Goal: Task Accomplishment & Management: Complete application form

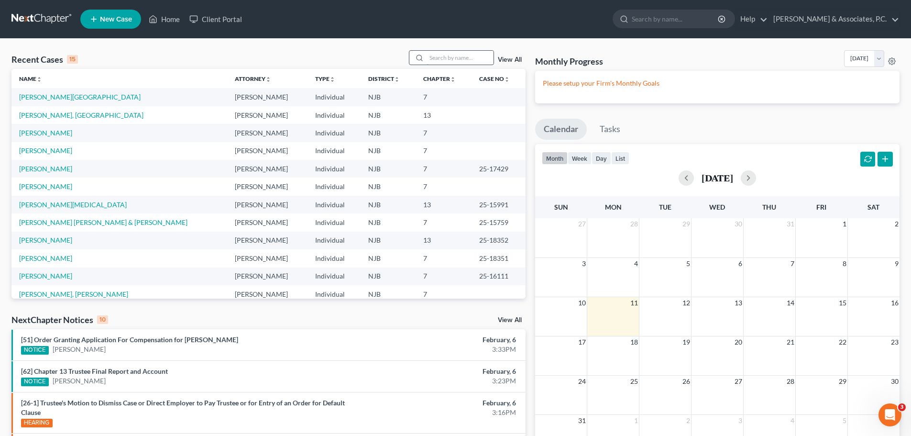
click at [462, 55] on input "search" at bounding box center [460, 58] width 67 height 14
click at [50, 114] on link "[PERSON_NAME], [GEOGRAPHIC_DATA]" at bounding box center [81, 115] width 124 height 8
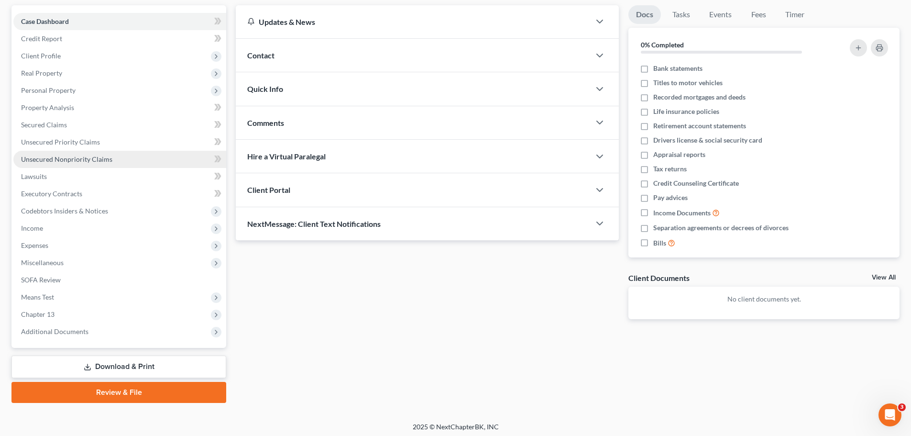
scroll to position [90, 0]
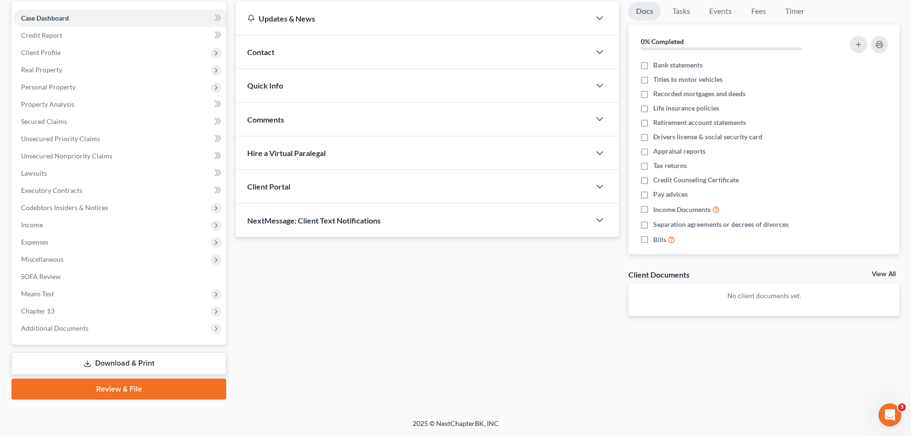
drag, startPoint x: 144, startPoint y: 388, endPoint x: 317, endPoint y: 385, distance: 172.7
click at [144, 388] on link "Review & File" at bounding box center [118, 388] width 215 height 21
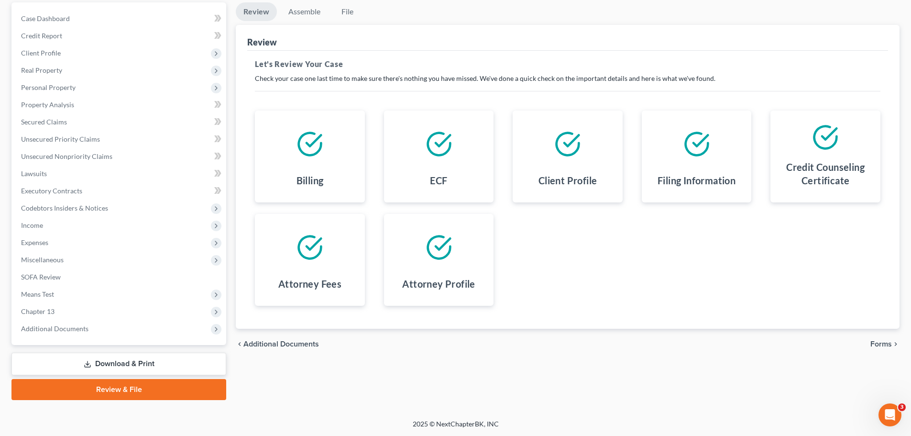
scroll to position [90, 0]
click at [880, 342] on span "Forms" at bounding box center [882, 344] width 22 height 8
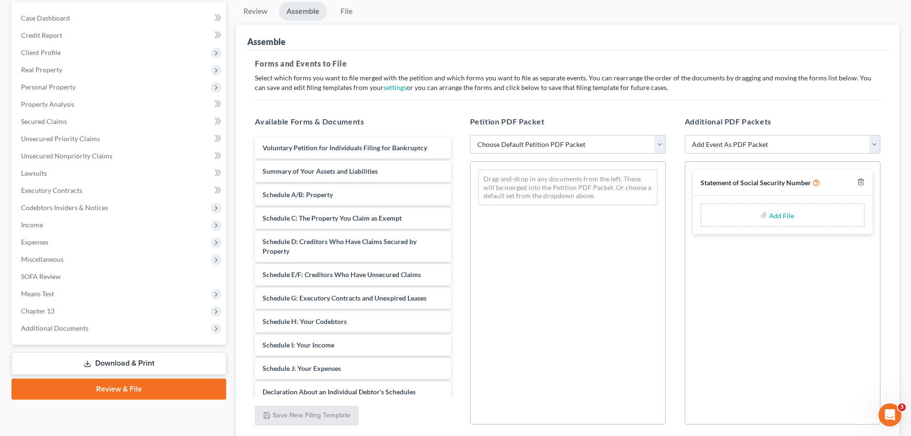
drag, startPoint x: 655, startPoint y: 143, endPoint x: 651, endPoint y: 146, distance: 5.8
click at [655, 144] on select "Choose Default Petition PDF Packet Complete Bankruptcy Petition (all forms and …" at bounding box center [568, 144] width 196 height 19
select select "0"
click at [470, 135] on select "Choose Default Petition PDF Packet Complete Bankruptcy Petition (all forms and …" at bounding box center [568, 144] width 196 height 19
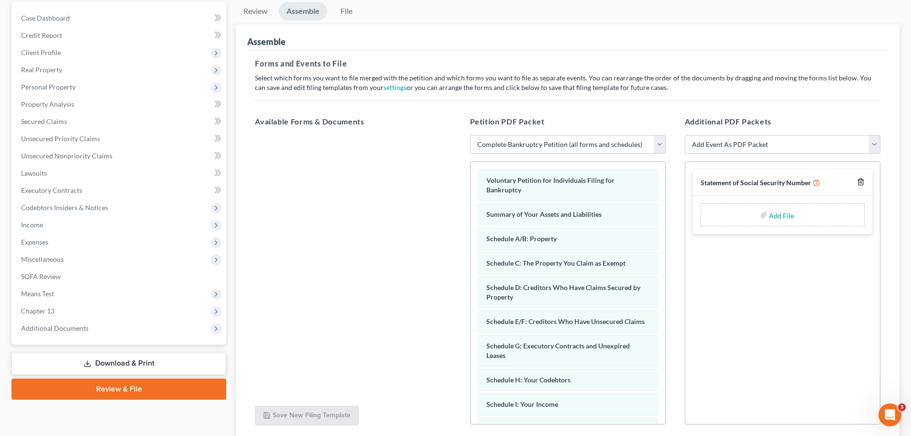
click at [862, 184] on line "button" at bounding box center [862, 183] width 0 height 2
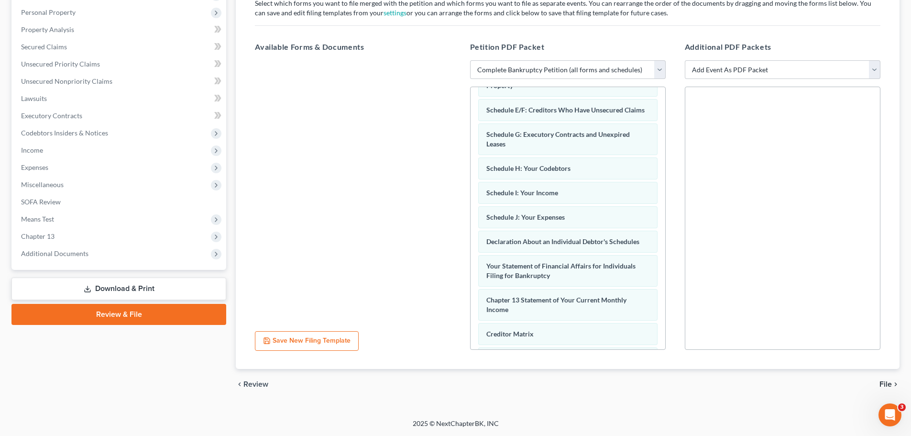
scroll to position [271, 0]
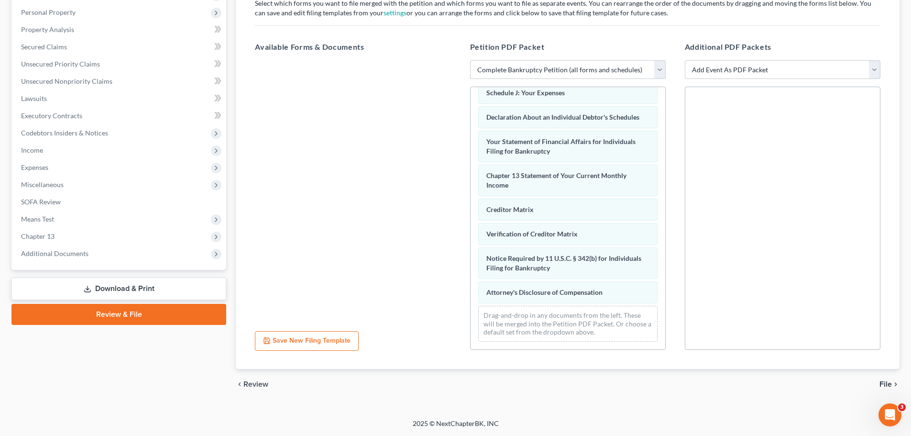
click at [883, 380] on span "File" at bounding box center [886, 384] width 12 height 8
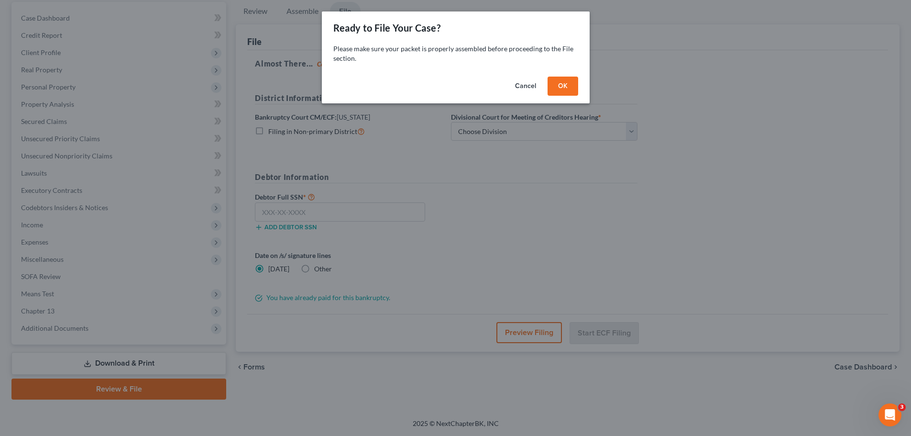
scroll to position [90, 0]
click at [577, 89] on button "OK" at bounding box center [566, 86] width 31 height 19
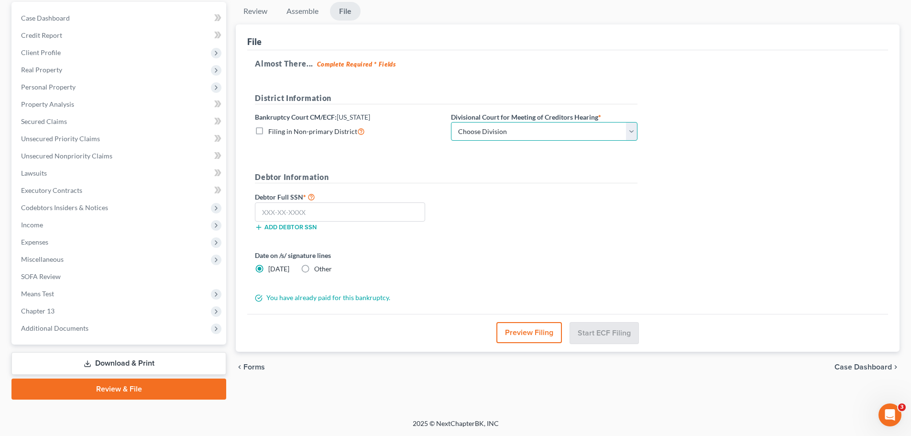
click at [561, 129] on select "Choose Division [GEOGRAPHIC_DATA] [GEOGRAPHIC_DATA]/[GEOGRAPHIC_DATA] [GEOGRAPH…" at bounding box center [544, 131] width 187 height 19
select select "2"
click at [451, 122] on select "Choose Division [GEOGRAPHIC_DATA] [GEOGRAPHIC_DATA]/[GEOGRAPHIC_DATA] [GEOGRAPH…" at bounding box center [544, 131] width 187 height 19
drag, startPoint x: 349, startPoint y: 216, endPoint x: 352, endPoint y: 211, distance: 5.6
click at [351, 212] on input "text" at bounding box center [340, 211] width 170 height 19
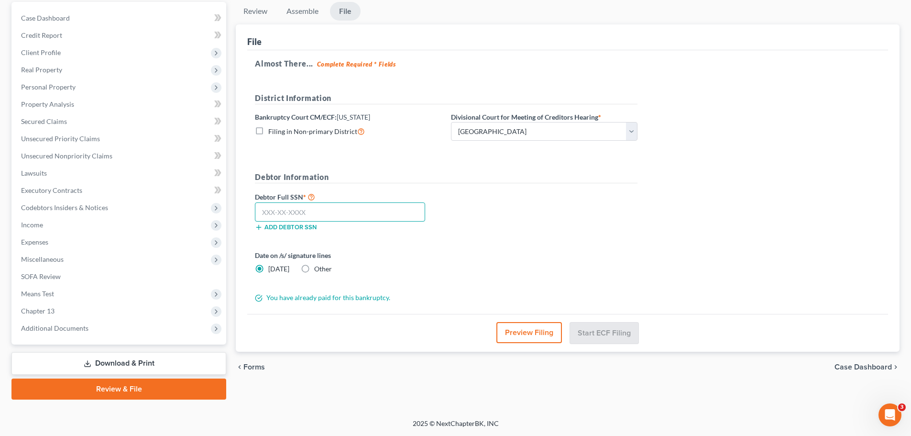
click at [349, 216] on input "text" at bounding box center [340, 211] width 170 height 19
type input "158-23-5298"
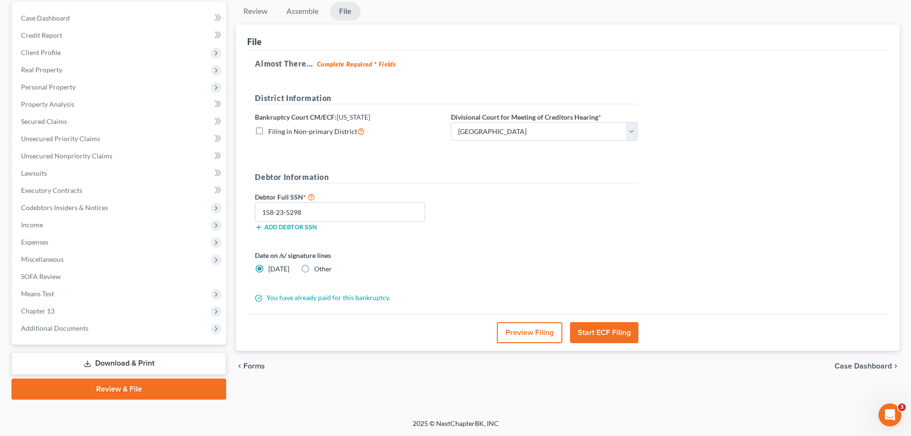
click at [314, 269] on label "Other" at bounding box center [323, 269] width 18 height 10
click at [318, 269] on input "Other" at bounding box center [321, 267] width 6 height 6
radio input "true"
radio input "false"
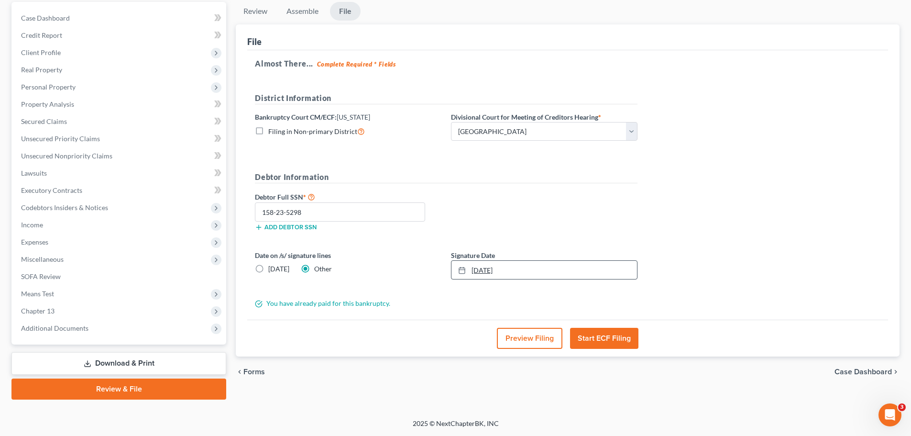
click at [464, 271] on icon at bounding box center [462, 270] width 8 height 8
click at [607, 209] on div "Debtor Full SSN * 158-23-5298 Add debtor SSN" at bounding box center [446, 215] width 392 height 48
drag, startPoint x: 612, startPoint y: 340, endPoint x: 633, endPoint y: 333, distance: 22.5
click at [612, 338] on button "Start ECF Filing" at bounding box center [604, 338] width 68 height 21
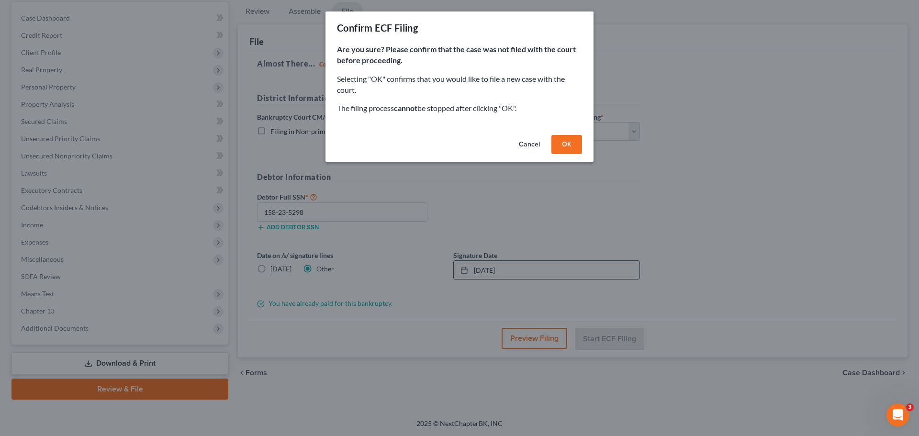
click at [569, 147] on button "OK" at bounding box center [566, 144] width 31 height 19
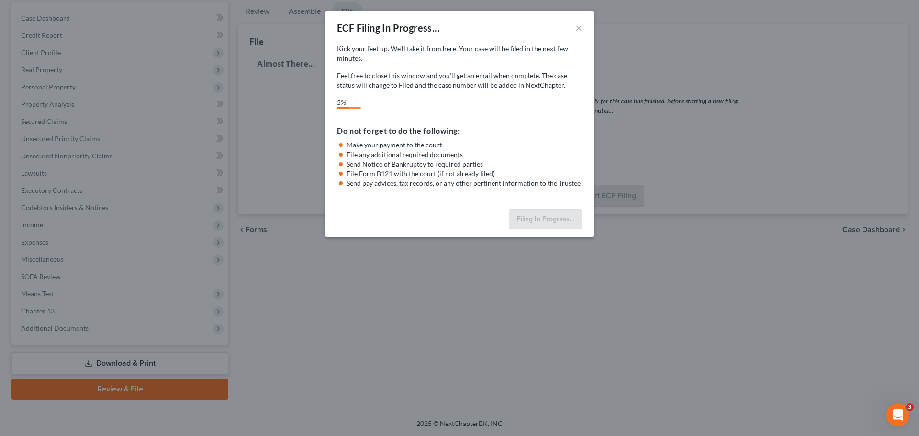
click at [493, 26] on div "ECF Filing In Progress... ×" at bounding box center [459, 27] width 268 height 33
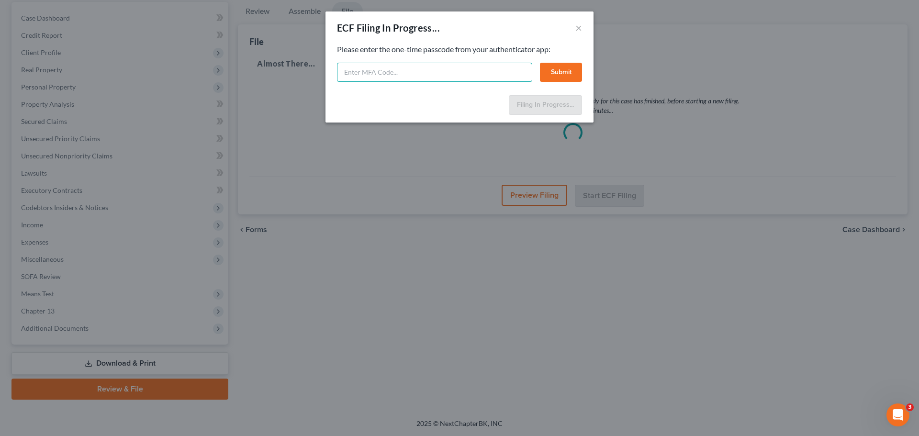
paste input "4vkz-p3t6-6qem-t4s2"
type input "4vkz-p3t6-6qem-t4s2"
click at [565, 67] on button "Submit" at bounding box center [561, 72] width 42 height 19
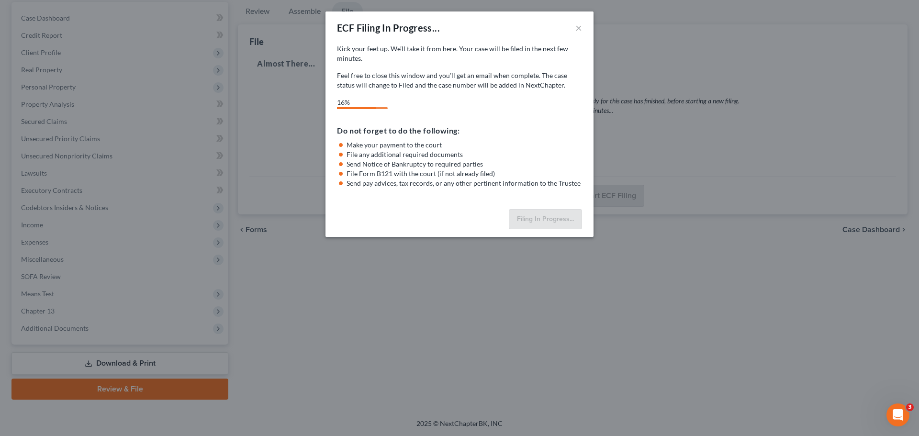
select select "2"
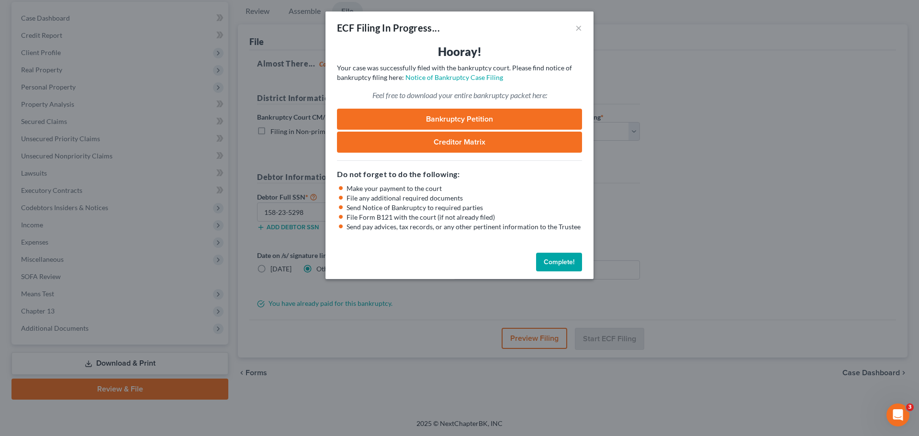
click at [552, 266] on button "Complete!" at bounding box center [559, 262] width 46 height 19
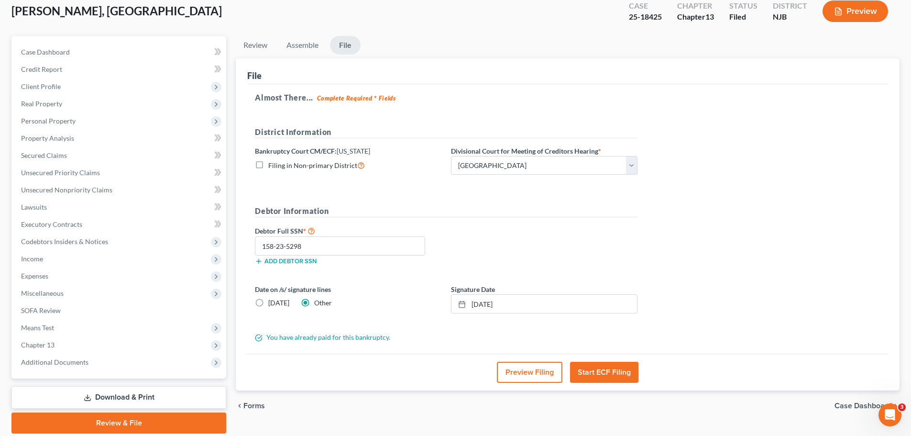
scroll to position [0, 0]
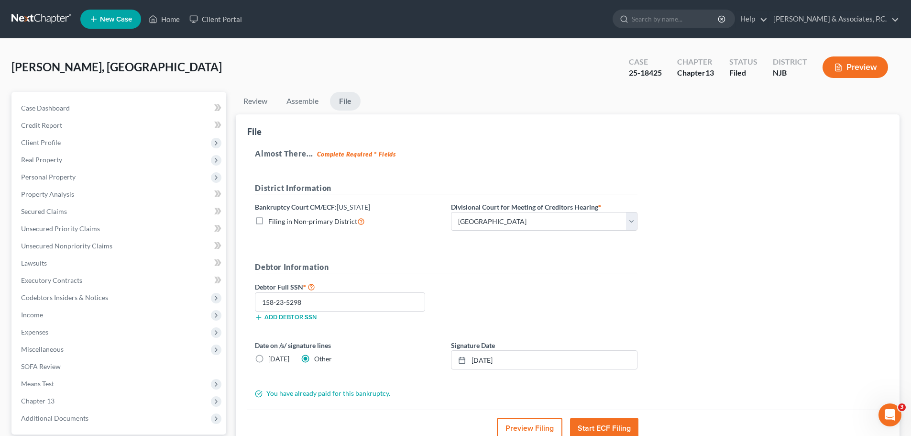
click at [494, 78] on div "[PERSON_NAME], Amer Upgraded Case 25-18425 Chapter Chapter 13 Status [GEOGRAPHI…" at bounding box center [455, 71] width 888 height 42
click at [42, 15] on link at bounding box center [41, 19] width 61 height 17
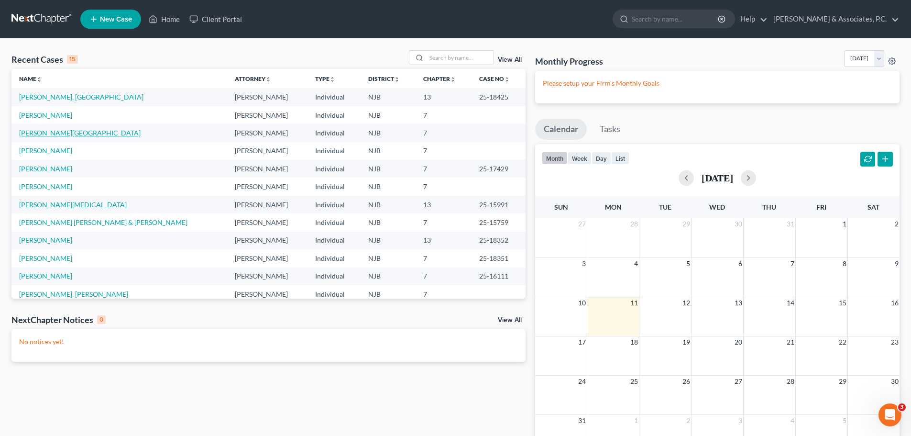
click at [47, 134] on link "[PERSON_NAME][GEOGRAPHIC_DATA]" at bounding box center [80, 133] width 122 height 8
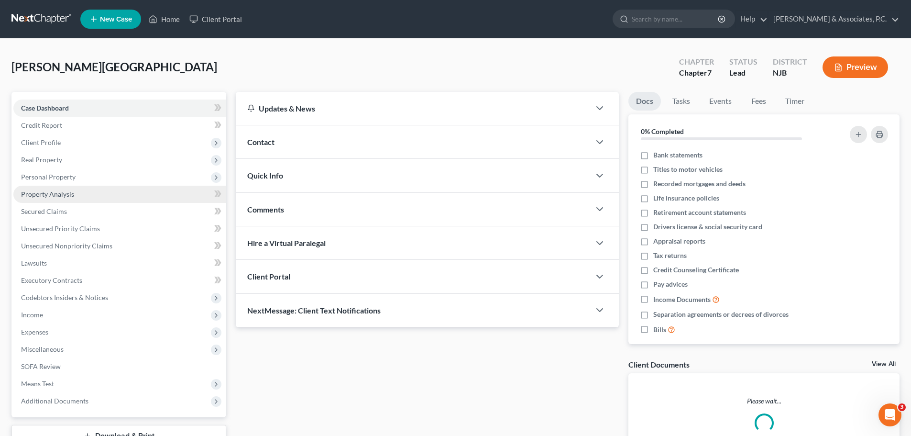
click at [60, 195] on span "Property Analysis" at bounding box center [47, 194] width 53 height 8
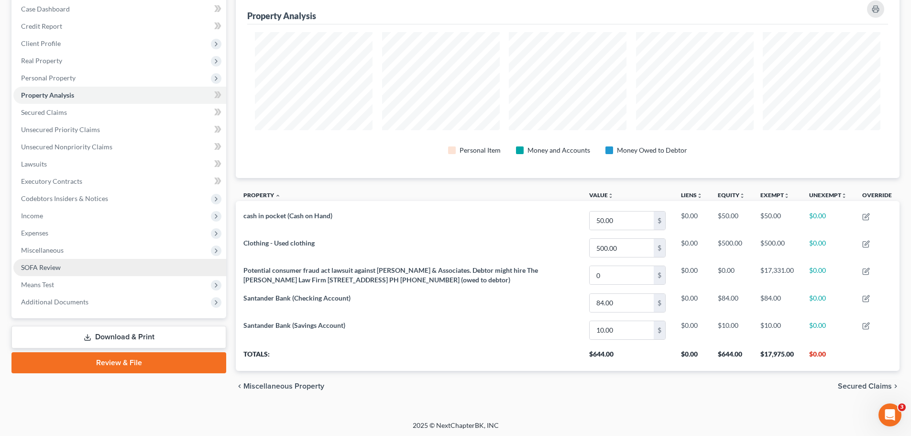
scroll to position [101, 0]
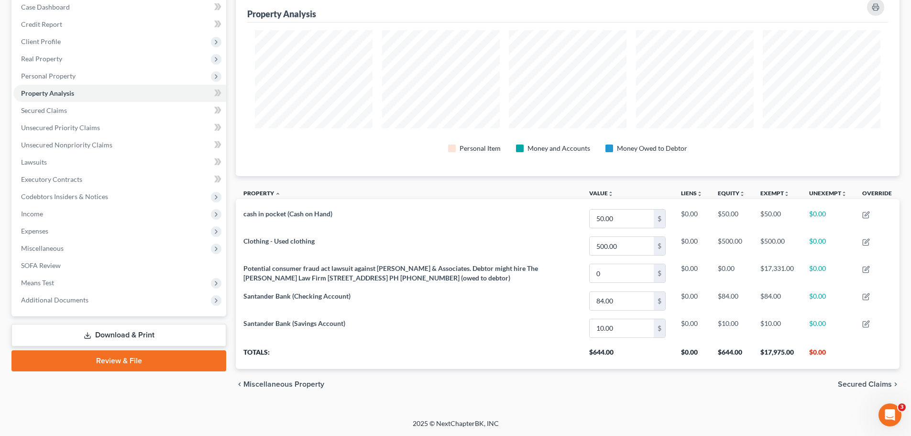
click at [153, 365] on link "Review & File" at bounding box center [118, 360] width 215 height 21
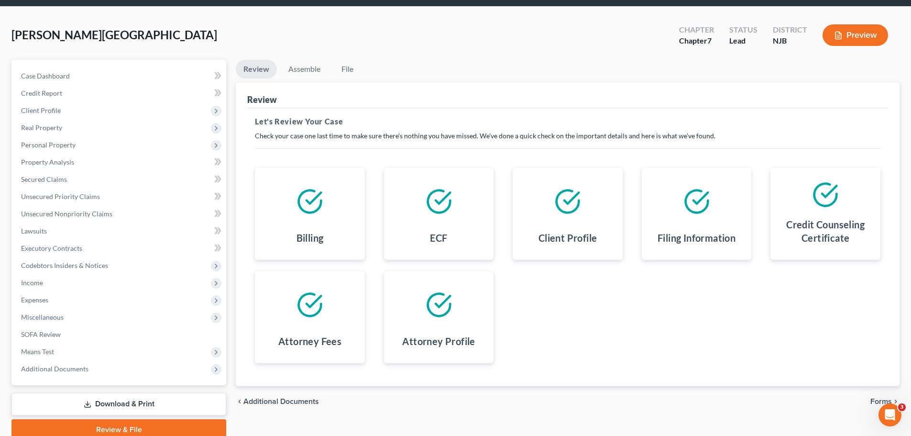
scroll to position [73, 0]
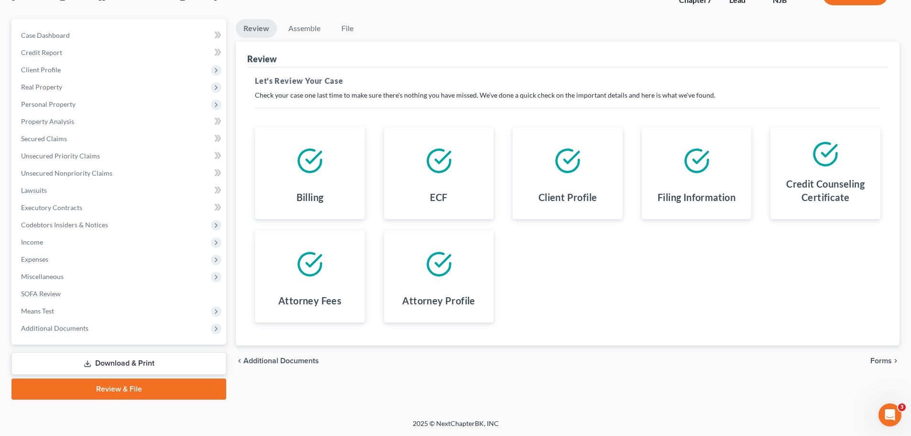
click at [171, 386] on link "Review & File" at bounding box center [118, 388] width 215 height 21
click at [109, 391] on link "Review & File" at bounding box center [118, 388] width 215 height 21
click at [887, 364] on span "Forms" at bounding box center [882, 361] width 22 height 8
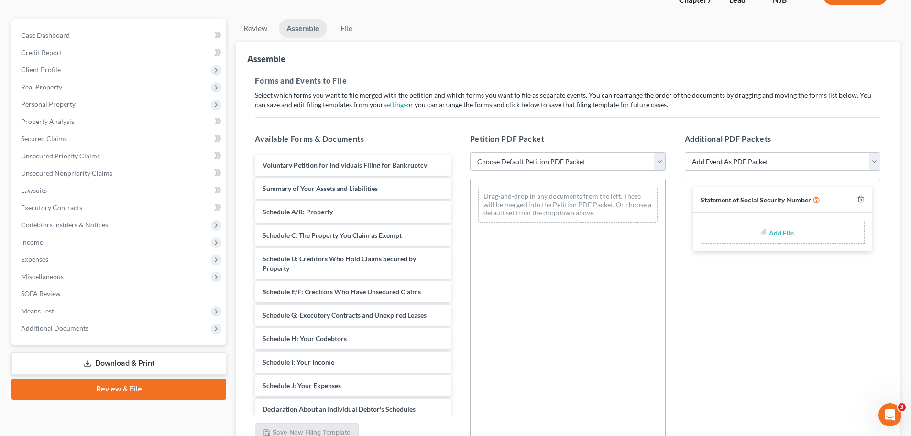
click at [662, 164] on select "Choose Default Petition PDF Packet Complete Bankruptcy Petition (all forms and …" at bounding box center [568, 161] width 196 height 19
select select "0"
click at [470, 152] on select "Choose Default Petition PDF Packet Complete Bankruptcy Petition (all forms and …" at bounding box center [568, 161] width 196 height 19
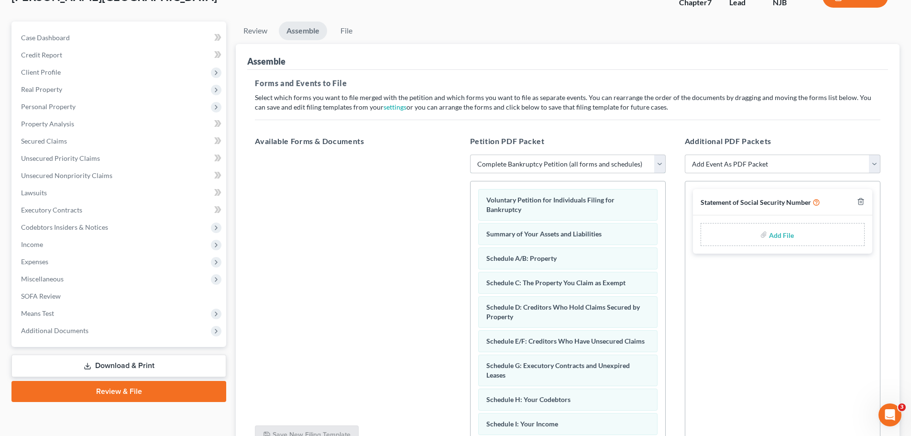
scroll to position [165, 0]
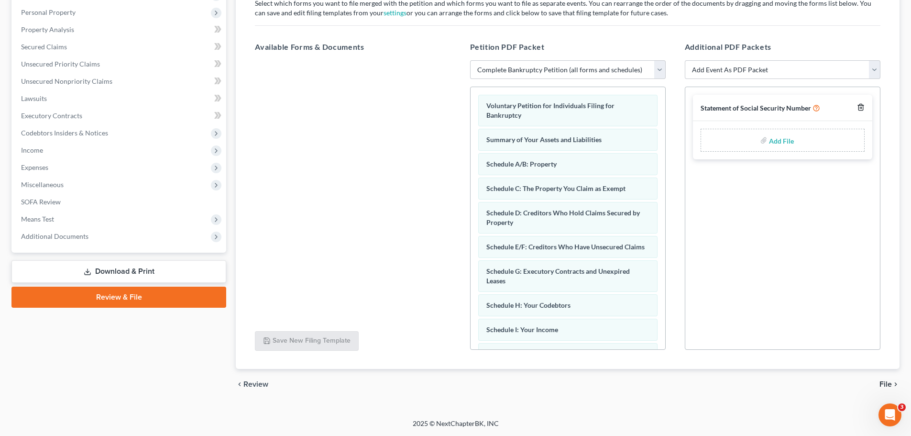
click at [861, 105] on polyline "button" at bounding box center [861, 105] width 6 height 0
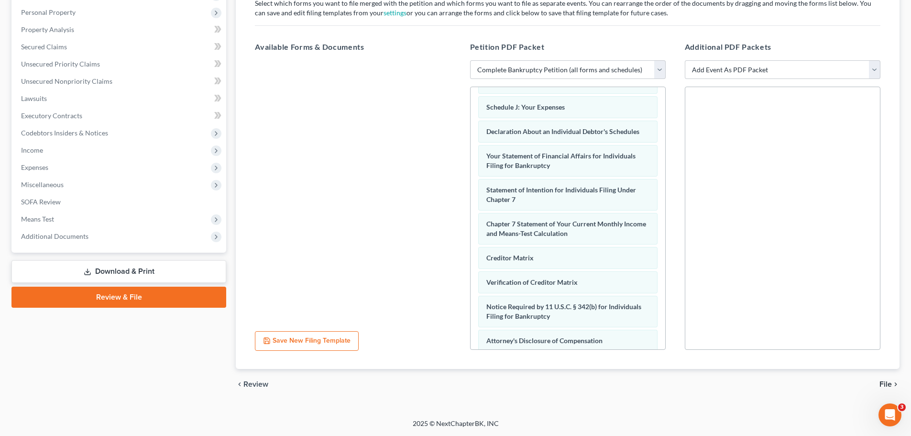
scroll to position [305, 0]
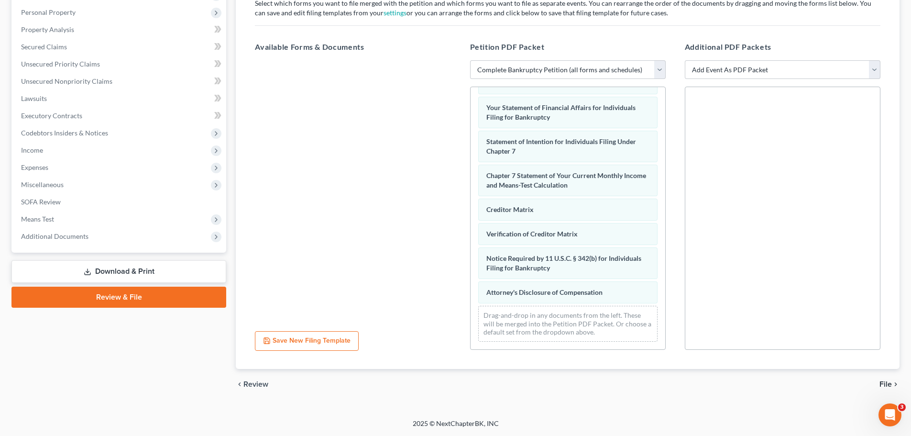
click at [885, 384] on span "File" at bounding box center [886, 384] width 12 height 8
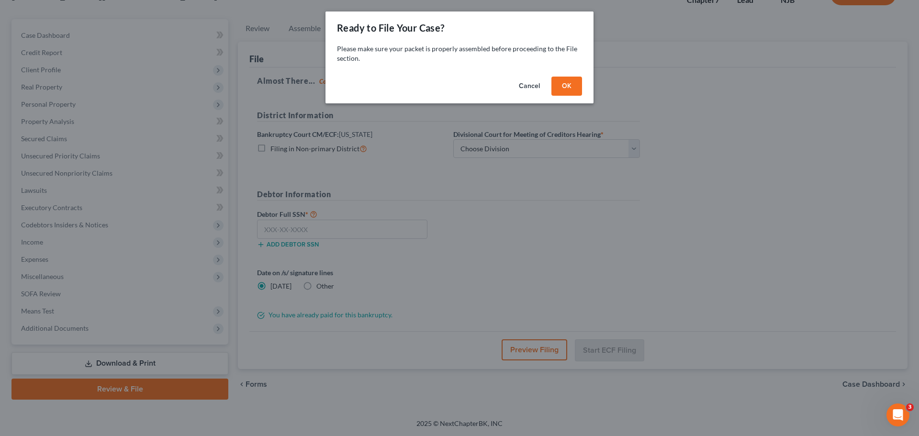
click at [574, 89] on button "OK" at bounding box center [566, 86] width 31 height 19
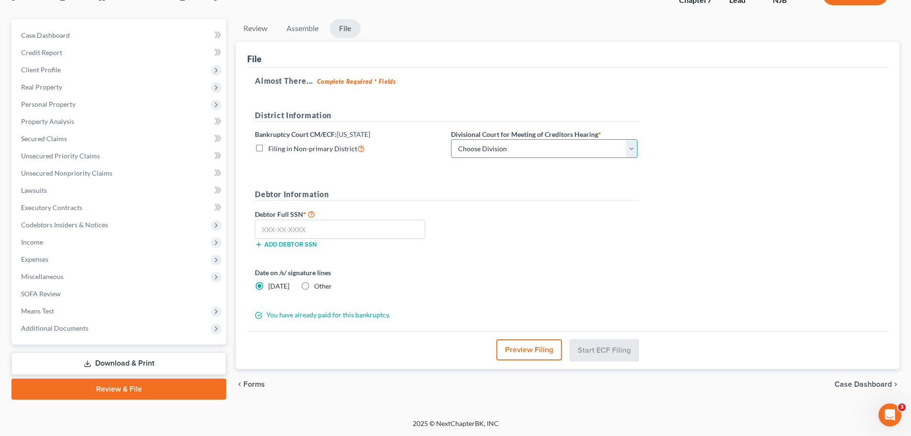
click at [532, 150] on select "Choose Division [GEOGRAPHIC_DATA] [GEOGRAPHIC_DATA]/[GEOGRAPHIC_DATA] [GEOGRAPH…" at bounding box center [544, 148] width 187 height 19
select select "2"
click at [451, 139] on select "Choose Division [GEOGRAPHIC_DATA] [GEOGRAPHIC_DATA]/[GEOGRAPHIC_DATA] [GEOGRAPH…" at bounding box center [544, 148] width 187 height 19
click at [389, 233] on input "text" at bounding box center [340, 229] width 170 height 19
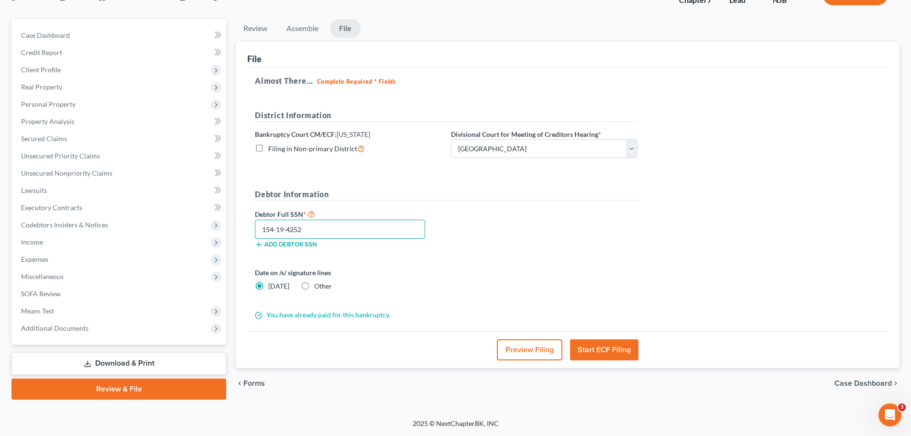
type input "154-19-4252"
click at [314, 285] on label "Other" at bounding box center [323, 286] width 18 height 10
click at [318, 285] on input "Other" at bounding box center [321, 284] width 6 height 6
radio input "true"
radio input "false"
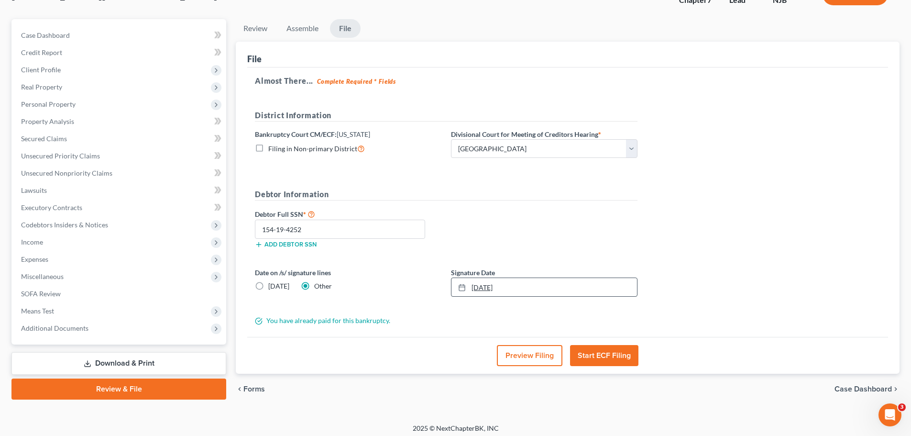
click at [463, 290] on icon at bounding box center [462, 288] width 8 height 8
click at [591, 238] on div "Debtor Full SSN * 154-19-4252 Add debtor SSN" at bounding box center [446, 232] width 392 height 48
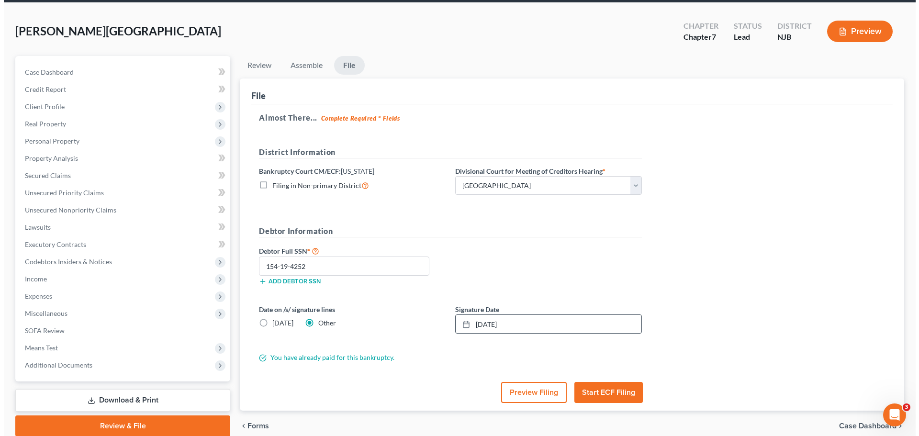
scroll to position [78, 0]
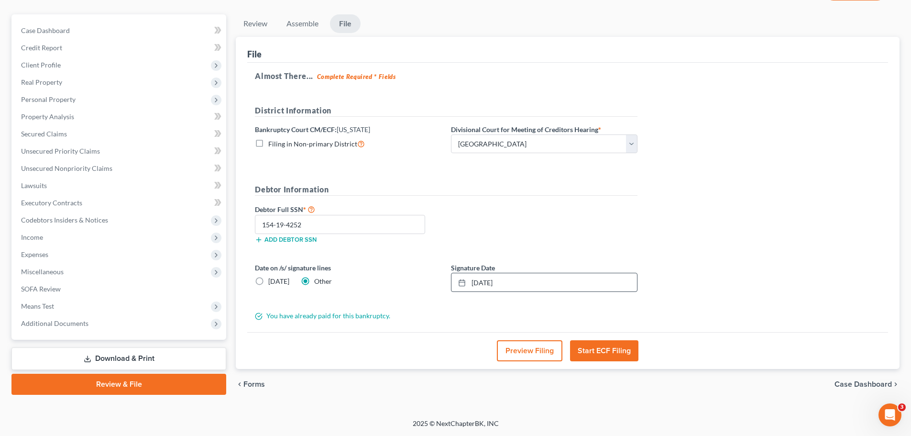
click at [629, 351] on button "Start ECF Filing" at bounding box center [604, 350] width 68 height 21
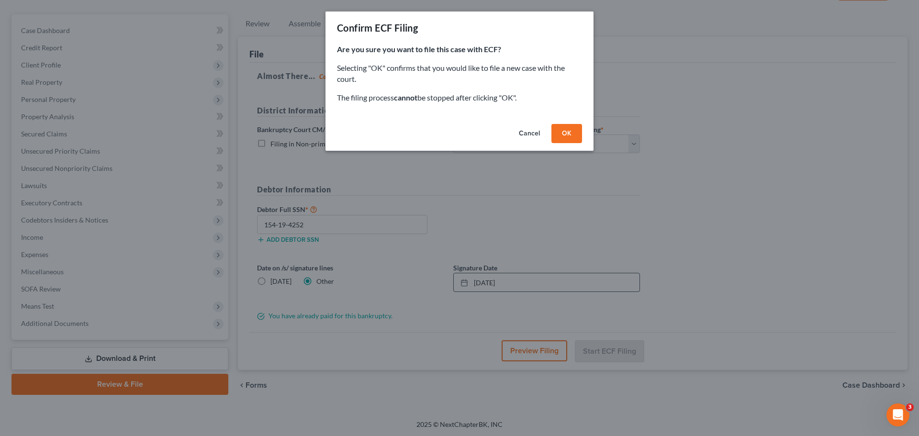
click at [571, 133] on button "OK" at bounding box center [566, 133] width 31 height 19
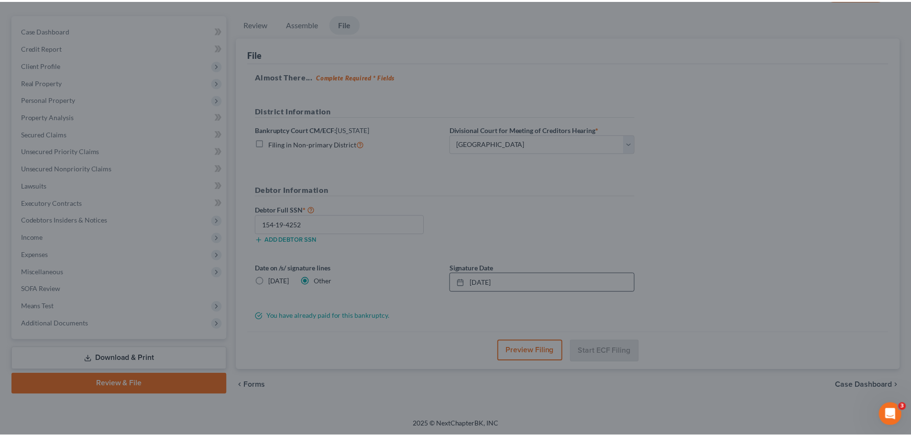
scroll to position [73, 0]
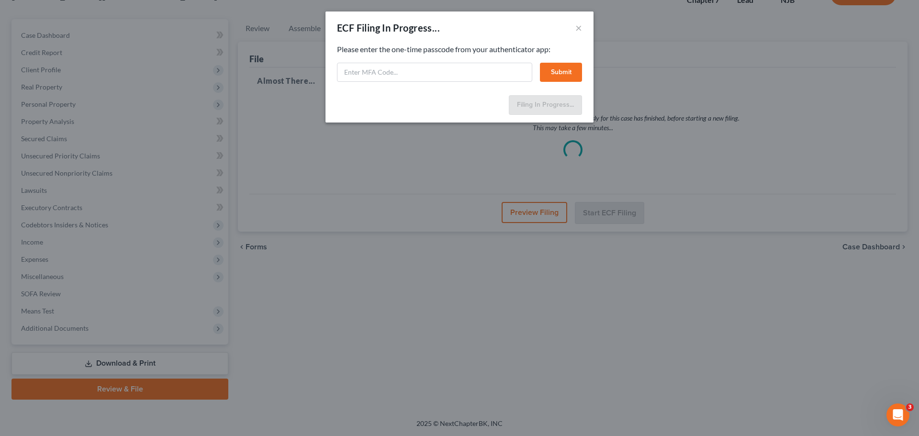
click at [515, 30] on div "ECF Filing In Progress... ×" at bounding box center [459, 27] width 268 height 33
paste input "n1xq-hnqs-pzd5-ibj6"
type input "n1xq-hnqs-pzd5-ibj6"
click at [564, 67] on button "Submit" at bounding box center [561, 72] width 42 height 19
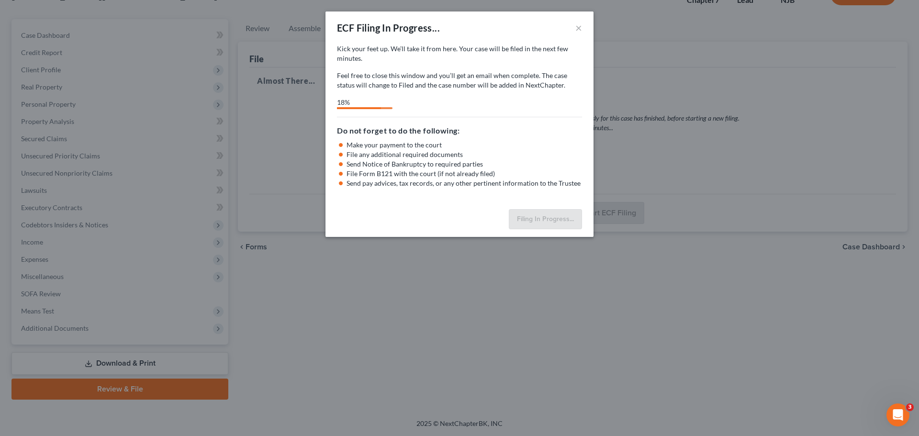
select select "2"
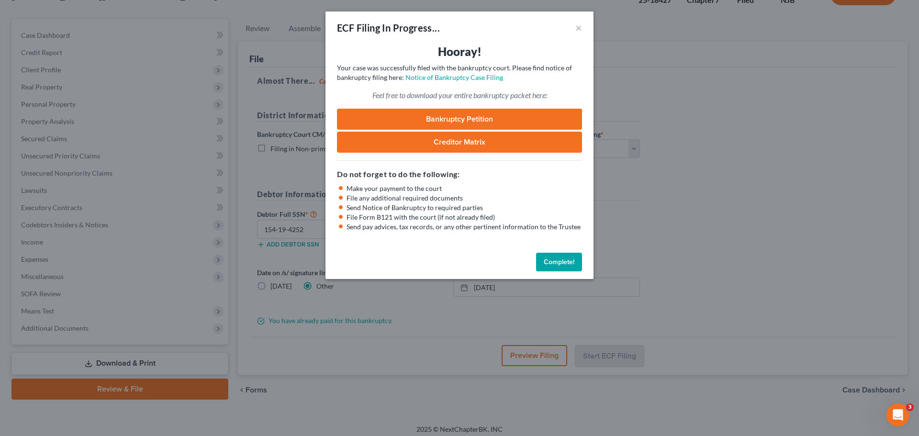
click at [563, 263] on button "Complete!" at bounding box center [559, 262] width 46 height 19
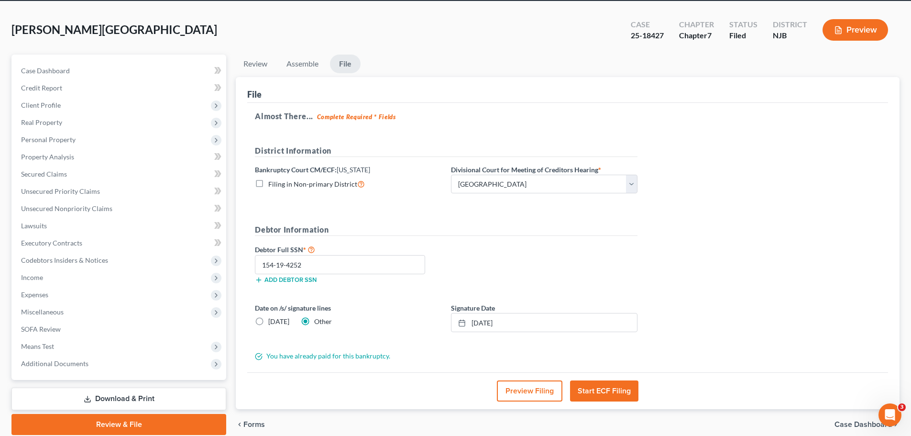
scroll to position [0, 0]
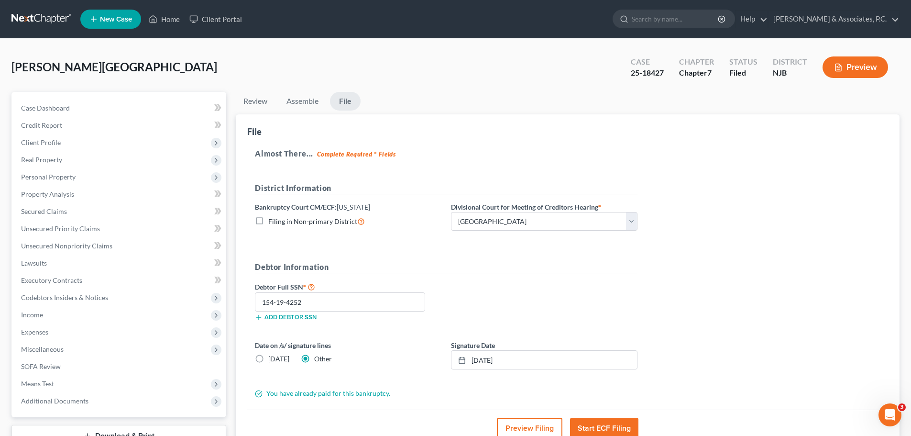
click at [39, 15] on link at bounding box center [41, 19] width 61 height 17
